Goal: Consume media (video, audio)

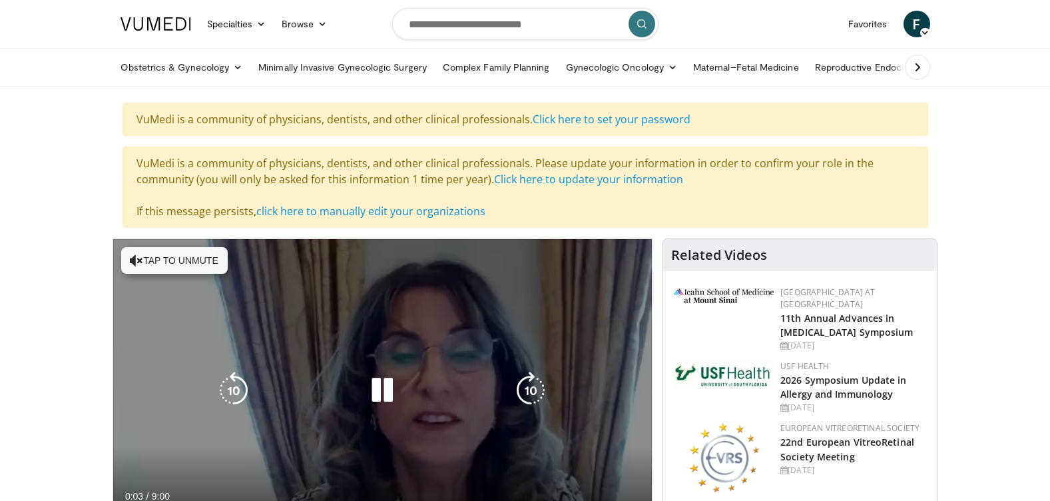
click at [195, 256] on button "Tap to unmute" at bounding box center [174, 260] width 107 height 27
click at [630, 370] on div "10 seconds Tap to unmute" at bounding box center [382, 390] width 539 height 303
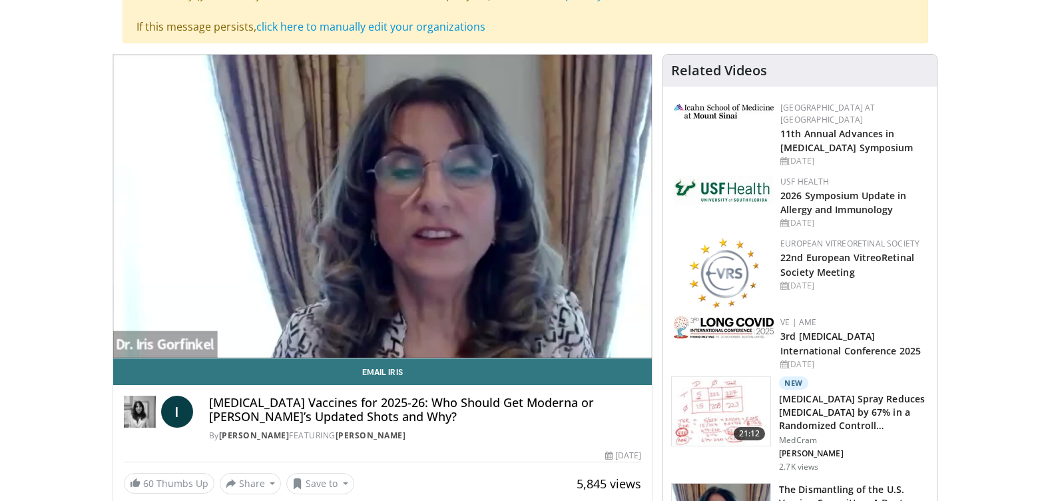
scroll to position [180, 0]
